Goal: Transaction & Acquisition: Purchase product/service

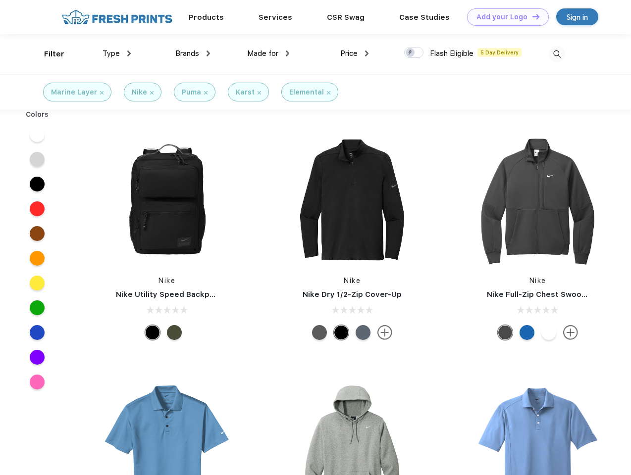
click at [504, 17] on link "Add your Logo Design Tool" at bounding box center [508, 16] width 82 height 17
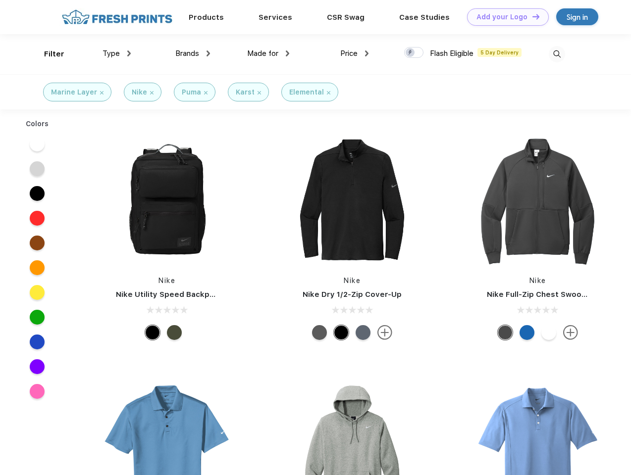
click at [0, 0] on div "Design Tool" at bounding box center [0, 0] width 0 height 0
click at [531, 16] on link "Add your Logo Design Tool" at bounding box center [508, 16] width 82 height 17
click at [48, 54] on div "Filter" at bounding box center [54, 54] width 20 height 11
click at [117, 53] on span "Type" at bounding box center [110, 53] width 17 height 9
click at [193, 53] on span "Brands" at bounding box center [187, 53] width 24 height 9
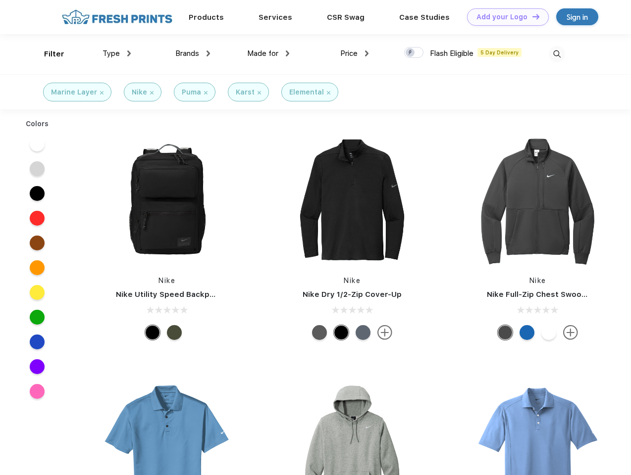
click at [268, 53] on span "Made for" at bounding box center [262, 53] width 31 height 9
click at [354, 53] on span "Price" at bounding box center [348, 53] width 17 height 9
click at [414, 53] on div at bounding box center [413, 52] width 19 height 11
click at [410, 53] on input "checkbox" at bounding box center [407, 50] width 6 height 6
click at [557, 54] on img at bounding box center [557, 54] width 16 height 16
